Goal: Task Accomplishment & Management: Use online tool/utility

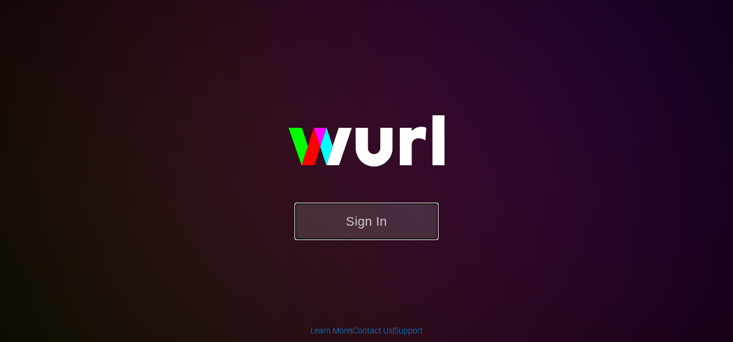
click at [347, 233] on button "Sign In" at bounding box center [366, 221] width 144 height 37
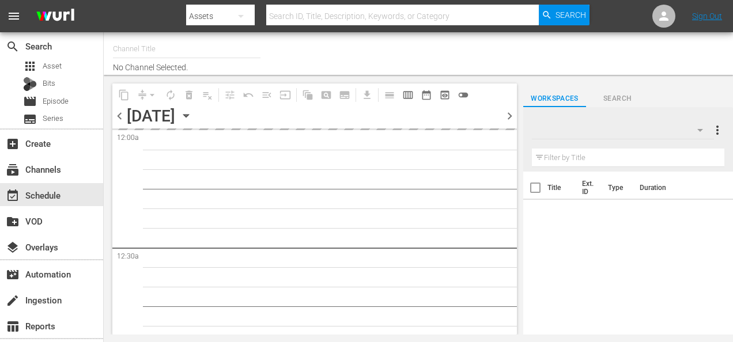
type input "Roku Cinevault Westerns (697)"
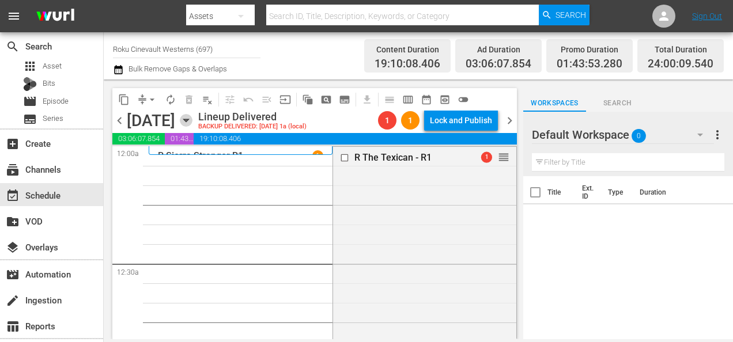
click at [192, 121] on icon "button" at bounding box center [186, 120] width 13 height 13
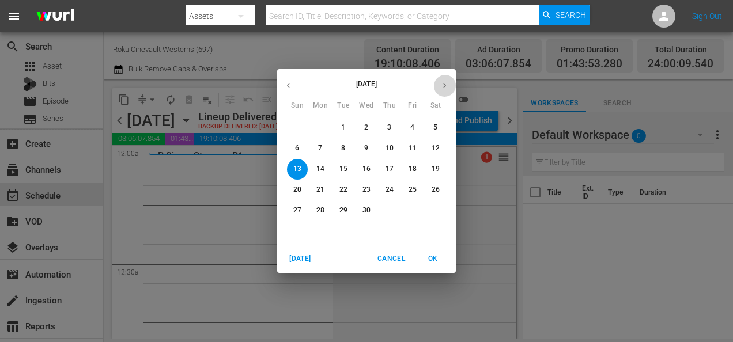
click at [445, 83] on icon "button" at bounding box center [444, 85] width 9 height 9
click at [444, 83] on icon "button" at bounding box center [444, 85] width 9 height 9
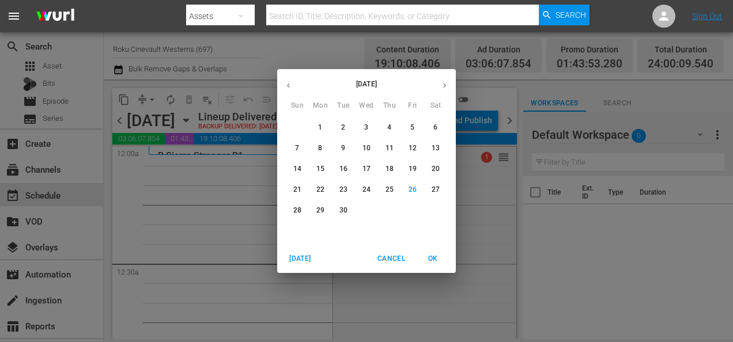
click at [319, 204] on button "29" at bounding box center [320, 211] width 21 height 21
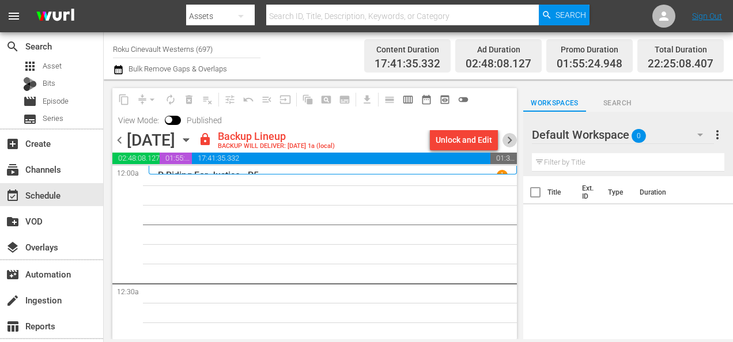
click at [507, 139] on span "chevron_right" at bounding box center [509, 140] width 14 height 14
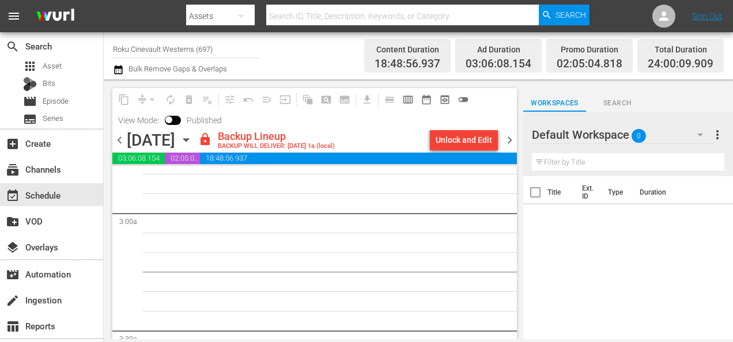
scroll to position [686, 0]
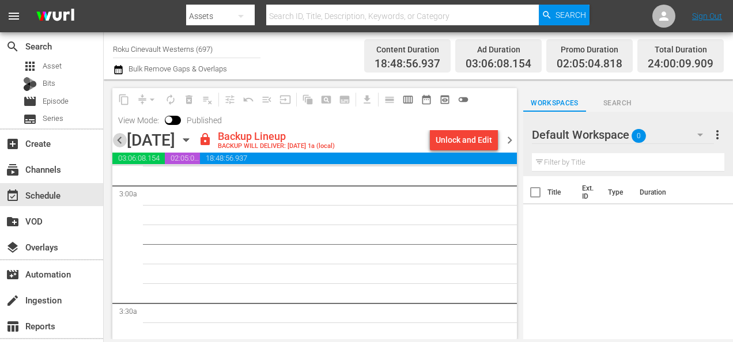
click at [118, 139] on span "chevron_left" at bounding box center [119, 140] width 14 height 14
